Goal: Task Accomplishment & Management: Manage account settings

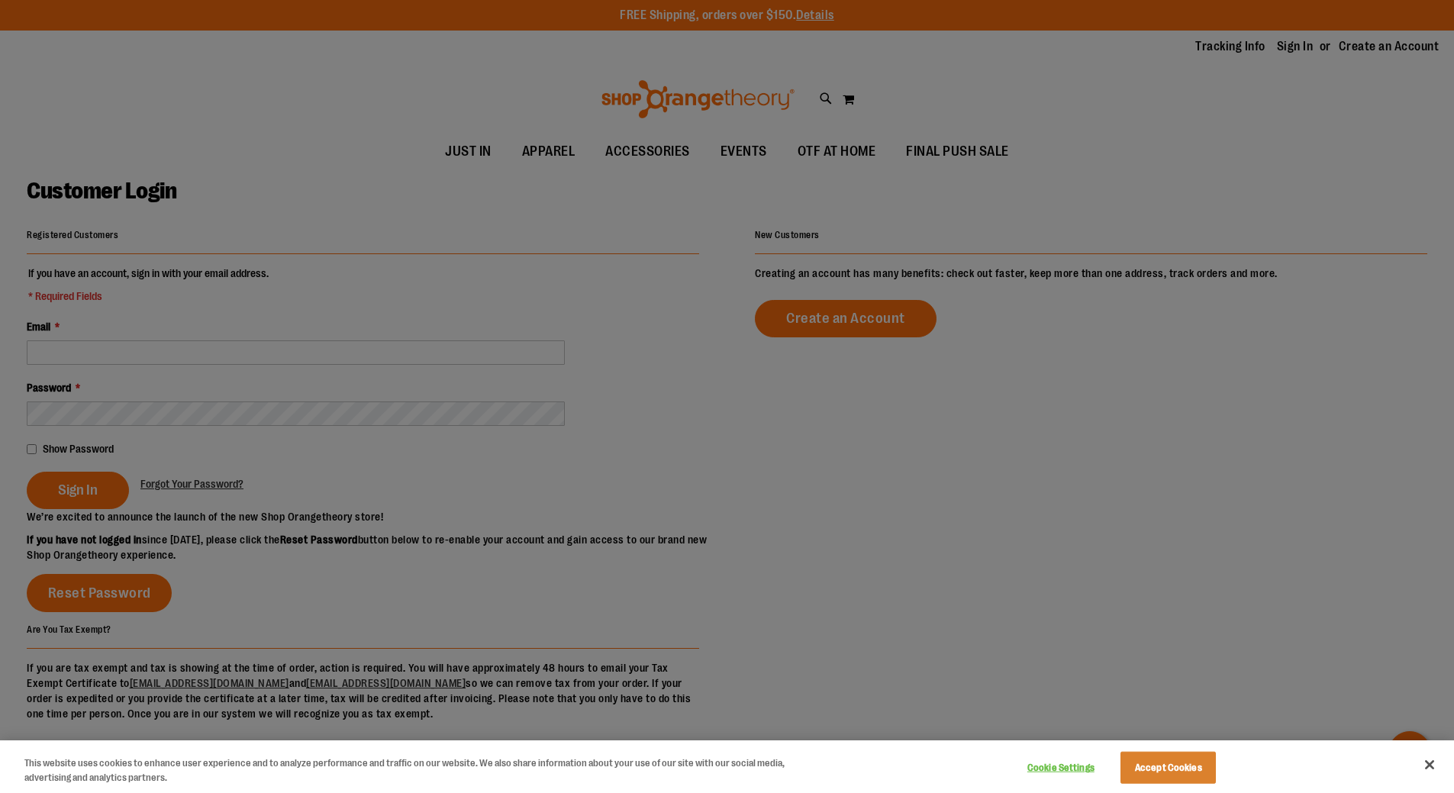
click at [224, 361] on div at bounding box center [727, 396] width 1454 height 793
click at [1155, 760] on button "Accept Cookies" at bounding box center [1167, 768] width 95 height 32
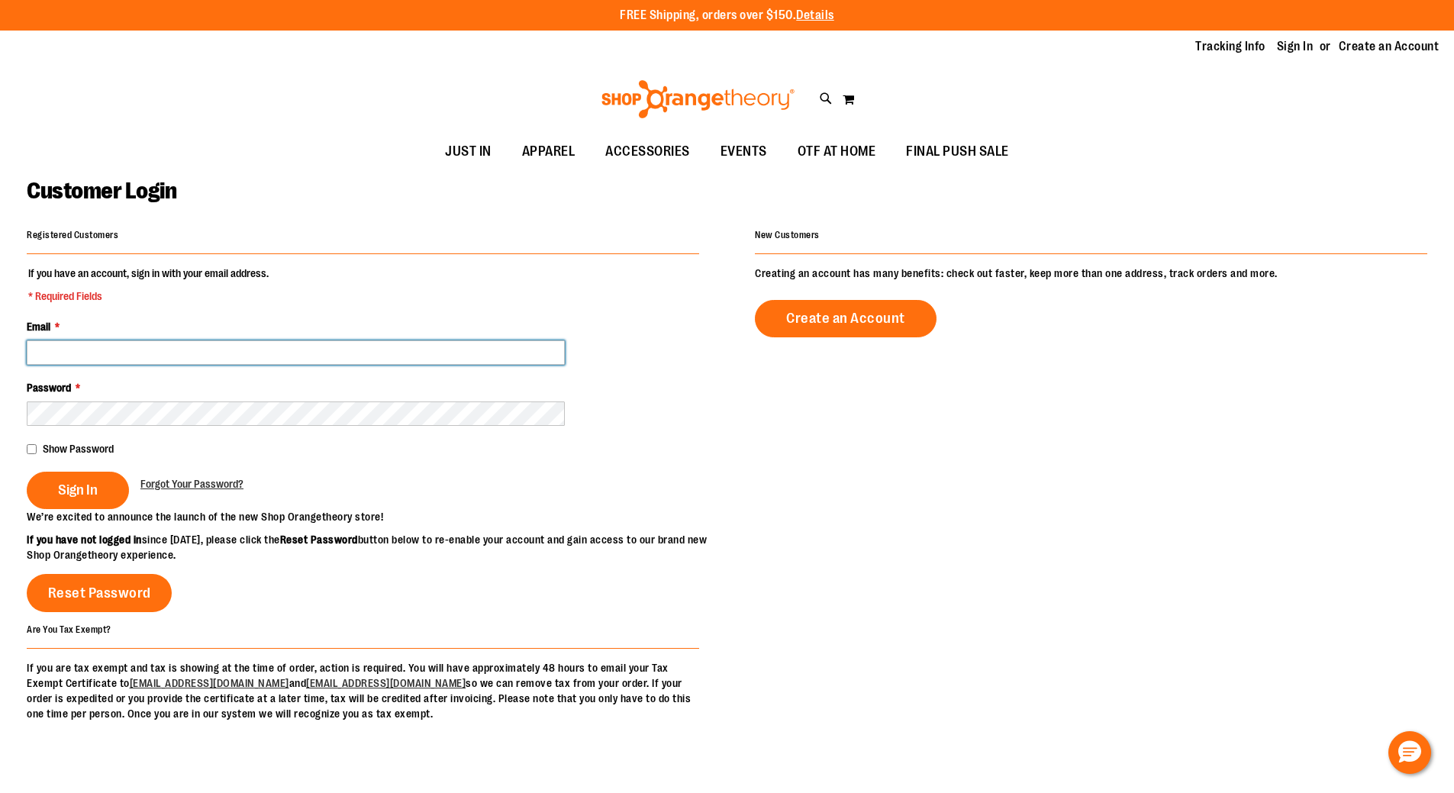
click at [105, 358] on input "Email *" at bounding box center [296, 352] width 538 height 24
type input "**********"
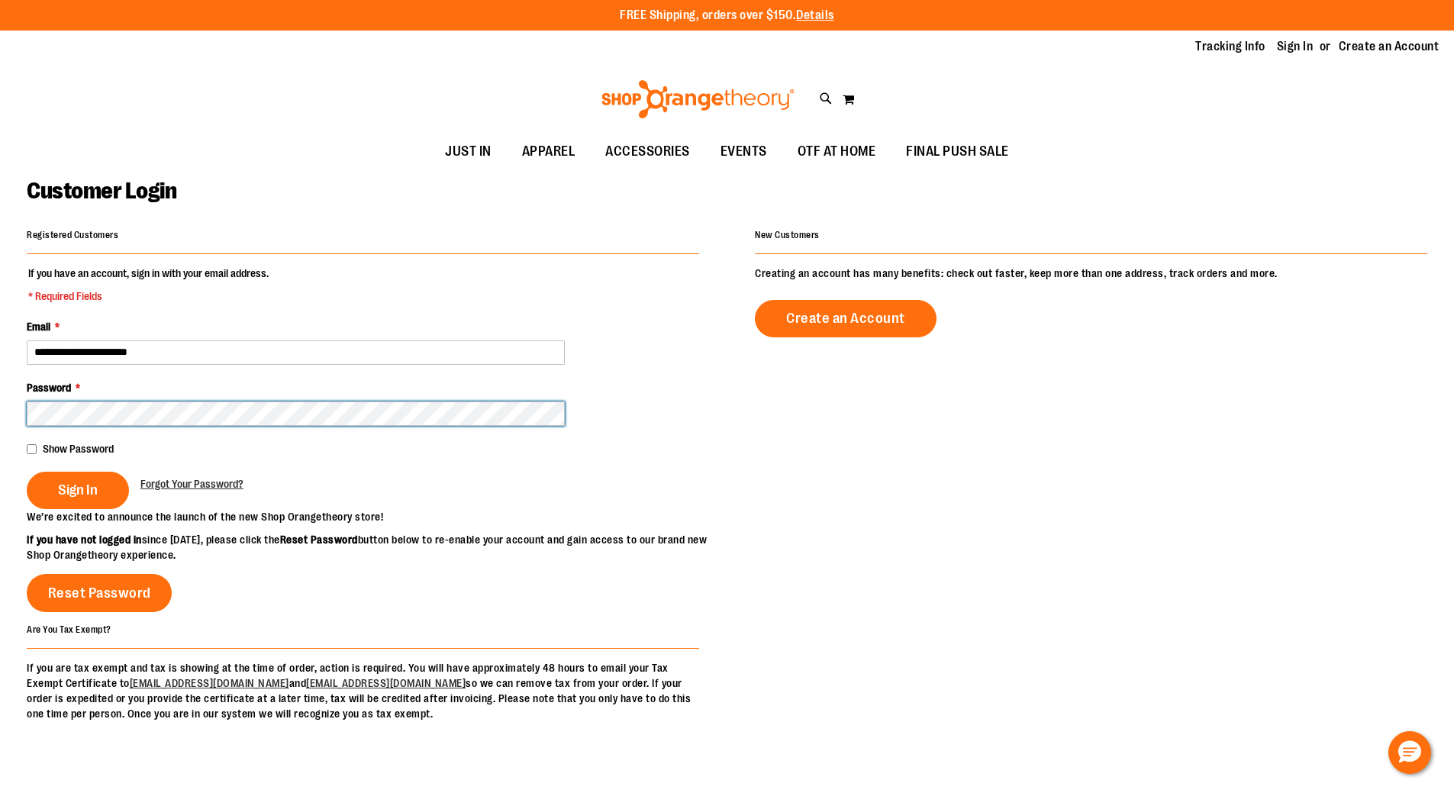
click at [27, 472] on button "Sign In" at bounding box center [78, 490] width 102 height 37
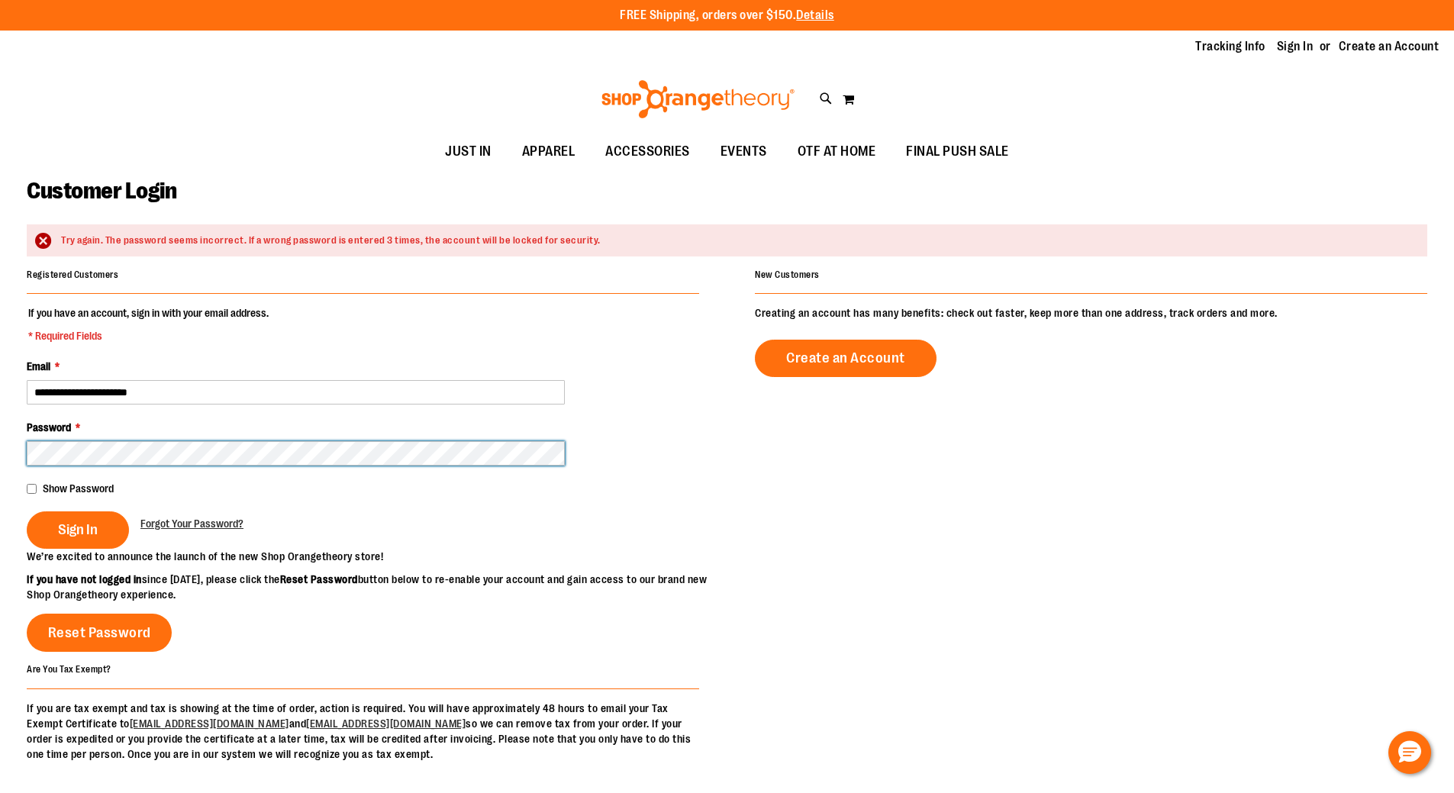
click at [27, 511] on button "Sign In" at bounding box center [78, 529] width 102 height 37
